Goal: Information Seeking & Learning: Learn about a topic

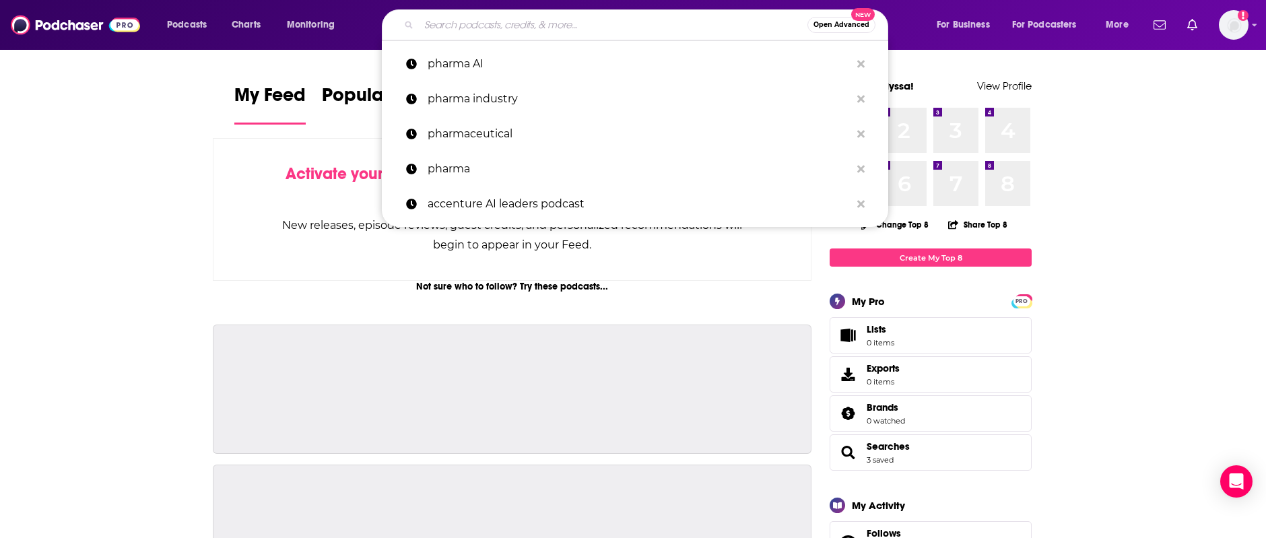
click at [467, 32] on input "Search podcasts, credits, & more..." at bounding box center [613, 25] width 389 height 22
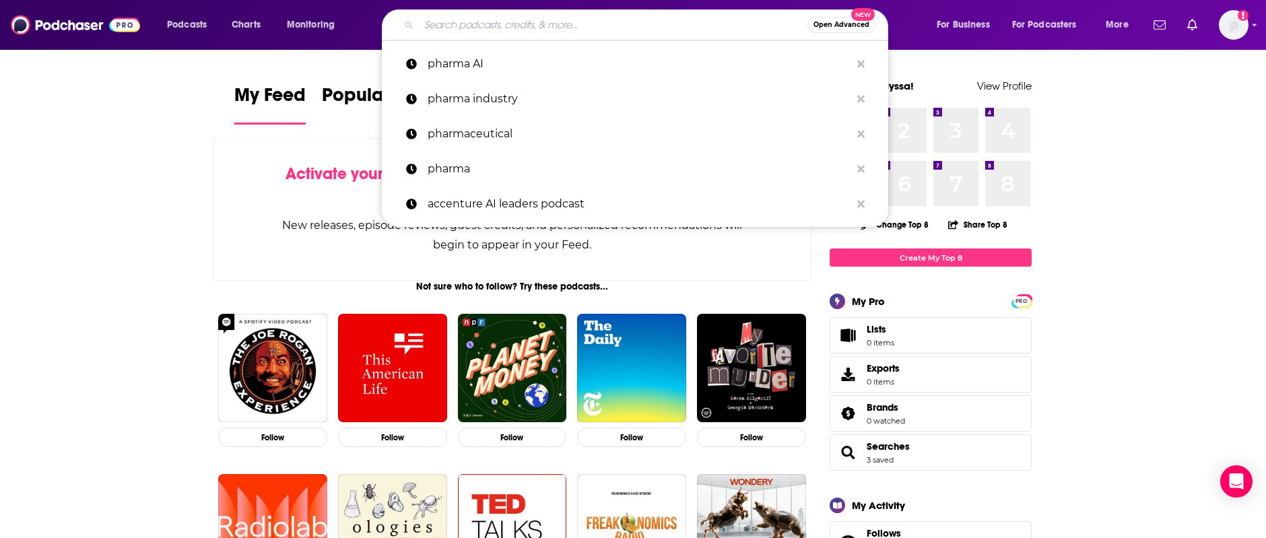
paste input "The DGTL Growth Podcast"
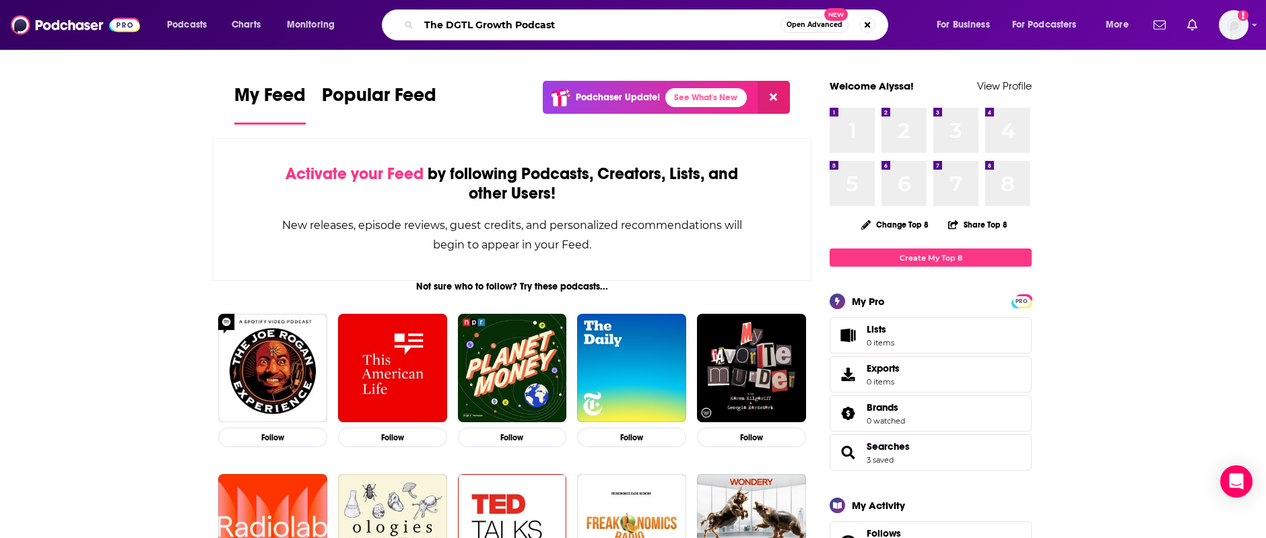
drag, startPoint x: 587, startPoint y: 24, endPoint x: 571, endPoint y: 22, distance: 16.3
click at [571, 22] on input "The DGTL Growth Podcast" at bounding box center [600, 25] width 362 height 22
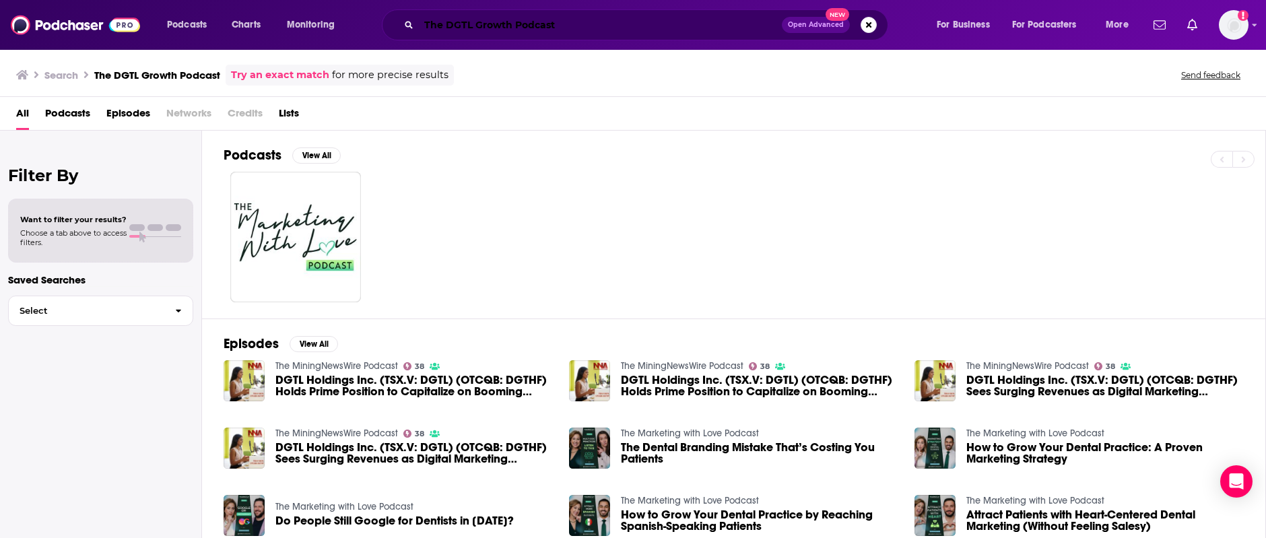
click at [574, 30] on input "The DGTL Growth Podcast" at bounding box center [600, 25] width 363 height 22
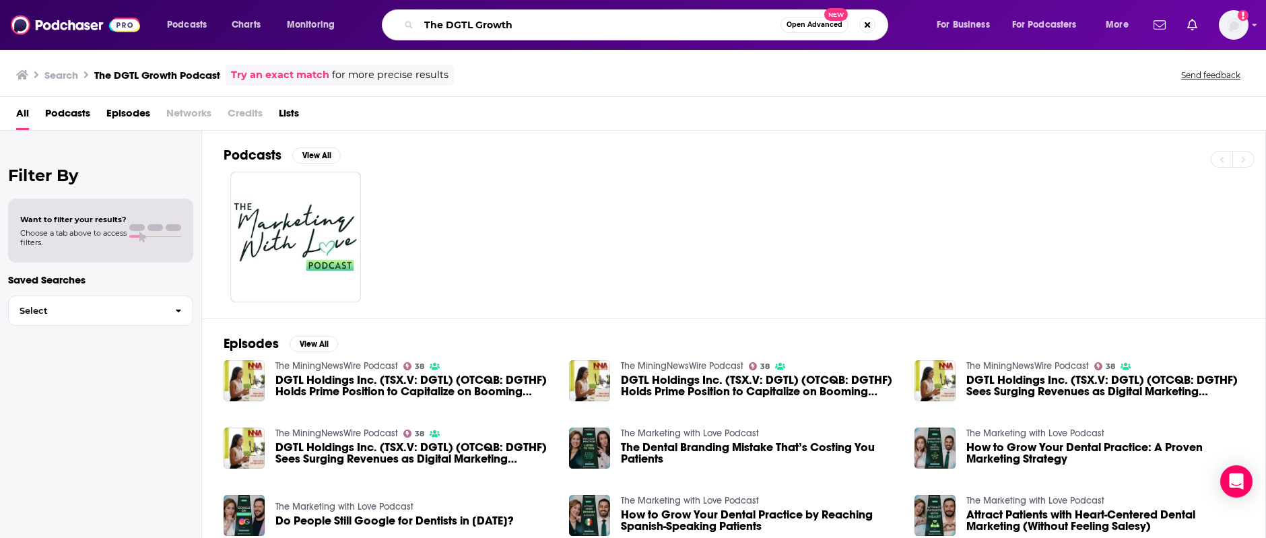
type input "The DGTL Growth"
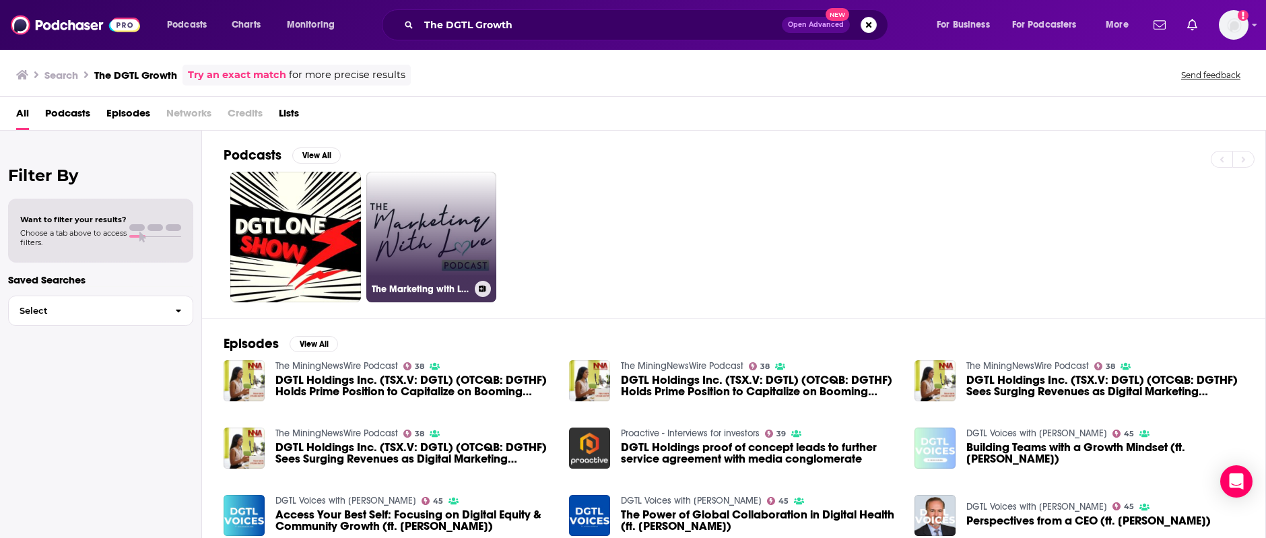
click at [459, 223] on link "The Marketing with Love Podcast" at bounding box center [431, 237] width 131 height 131
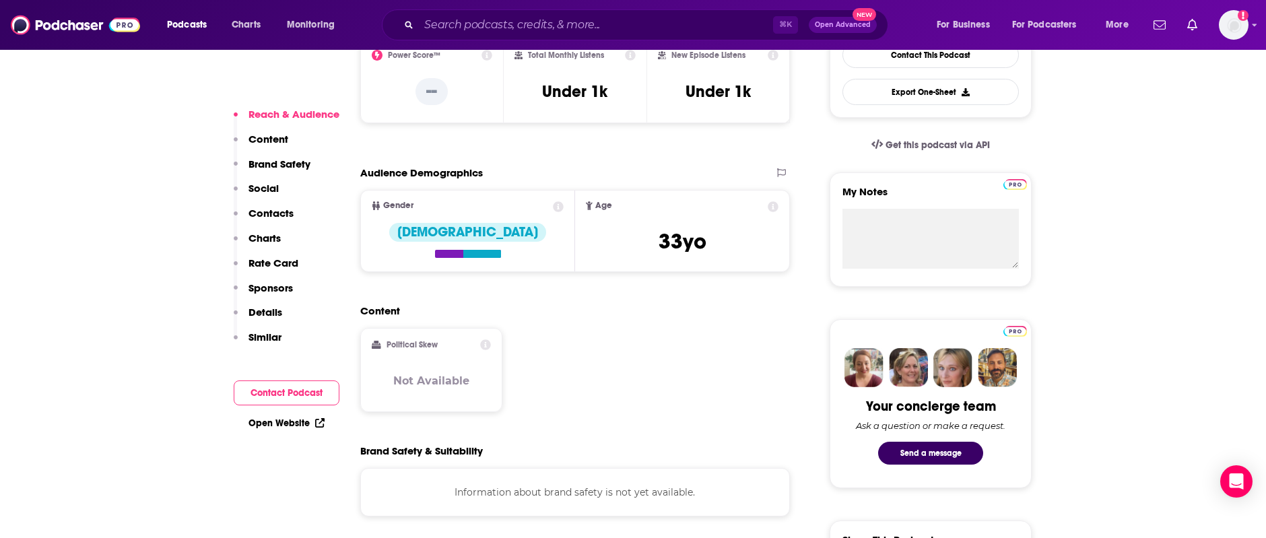
scroll to position [374, 0]
